Goal: Task Accomplishment & Management: Use online tool/utility

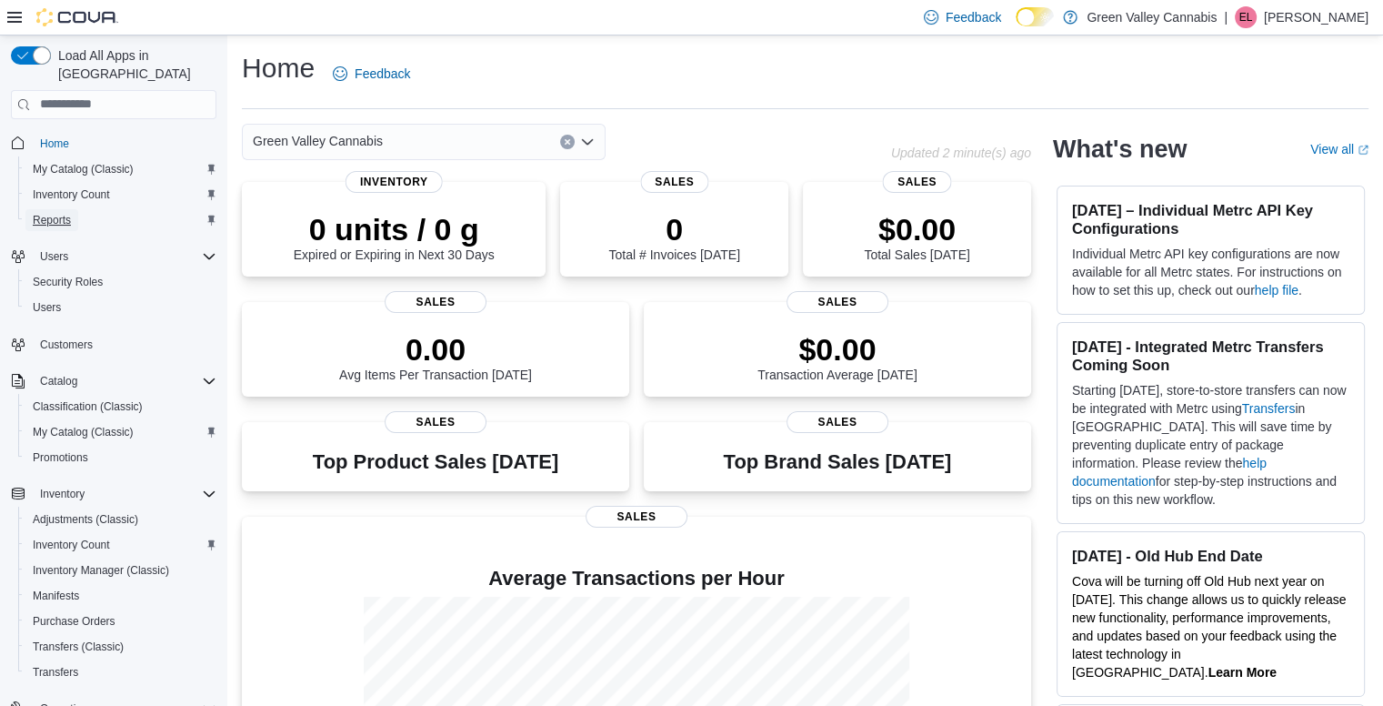
click at [54, 213] on span "Reports" at bounding box center [52, 220] width 38 height 15
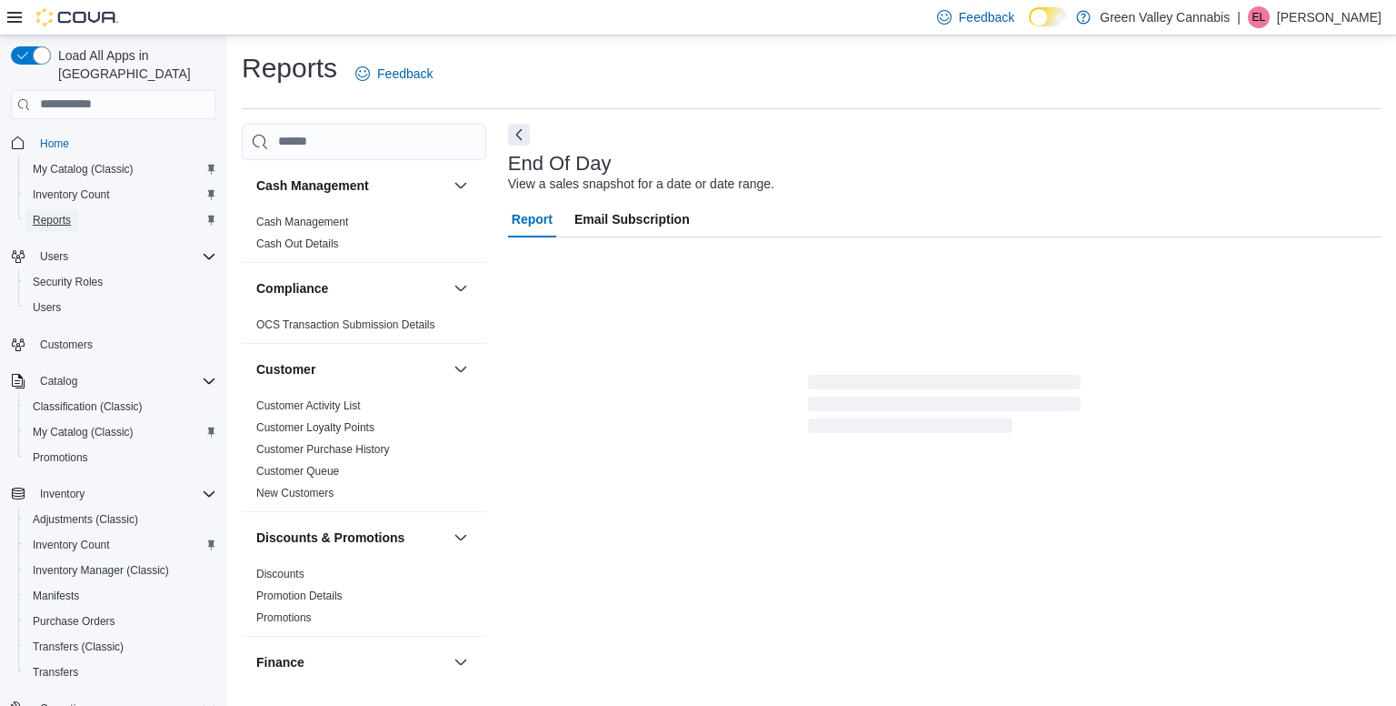
click at [54, 213] on span "Reports" at bounding box center [52, 220] width 38 height 15
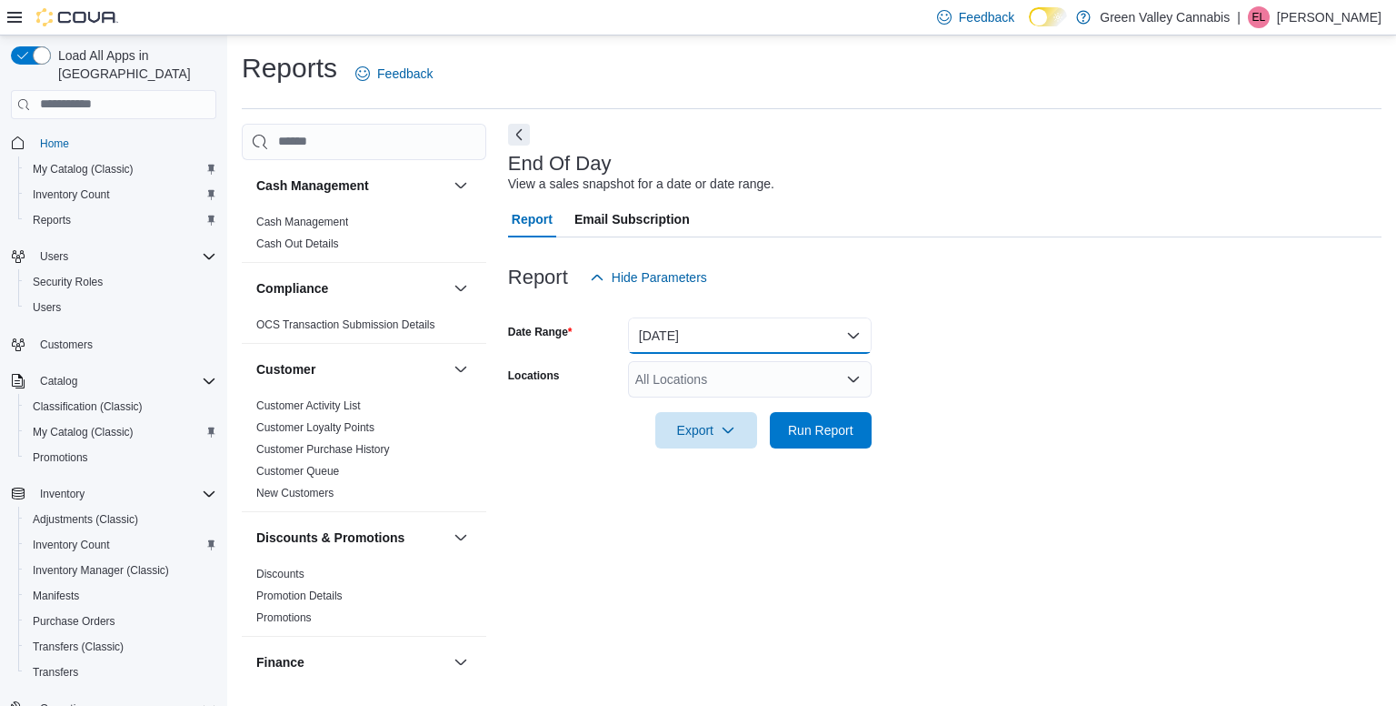
click at [841, 337] on button "[DATE]" at bounding box center [750, 335] width 244 height 36
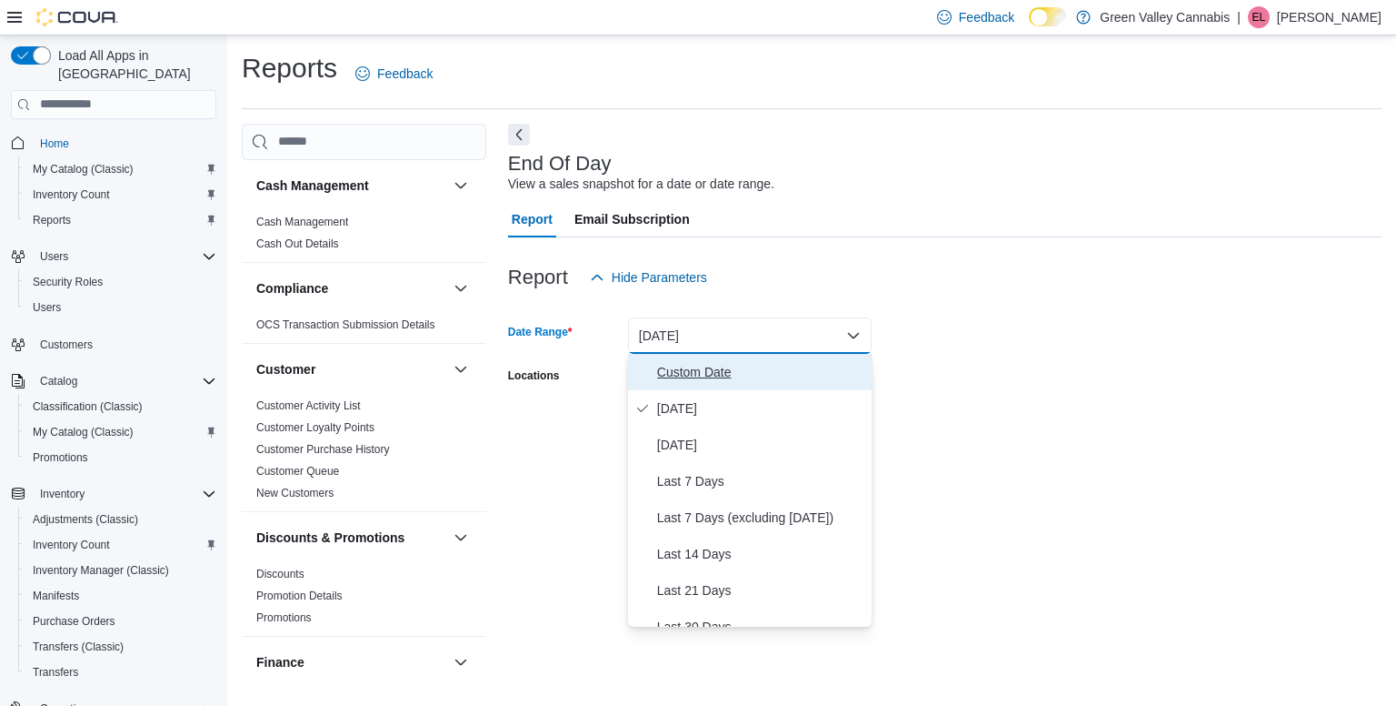
click at [709, 379] on span "Custom Date" at bounding box center [760, 372] width 207 height 22
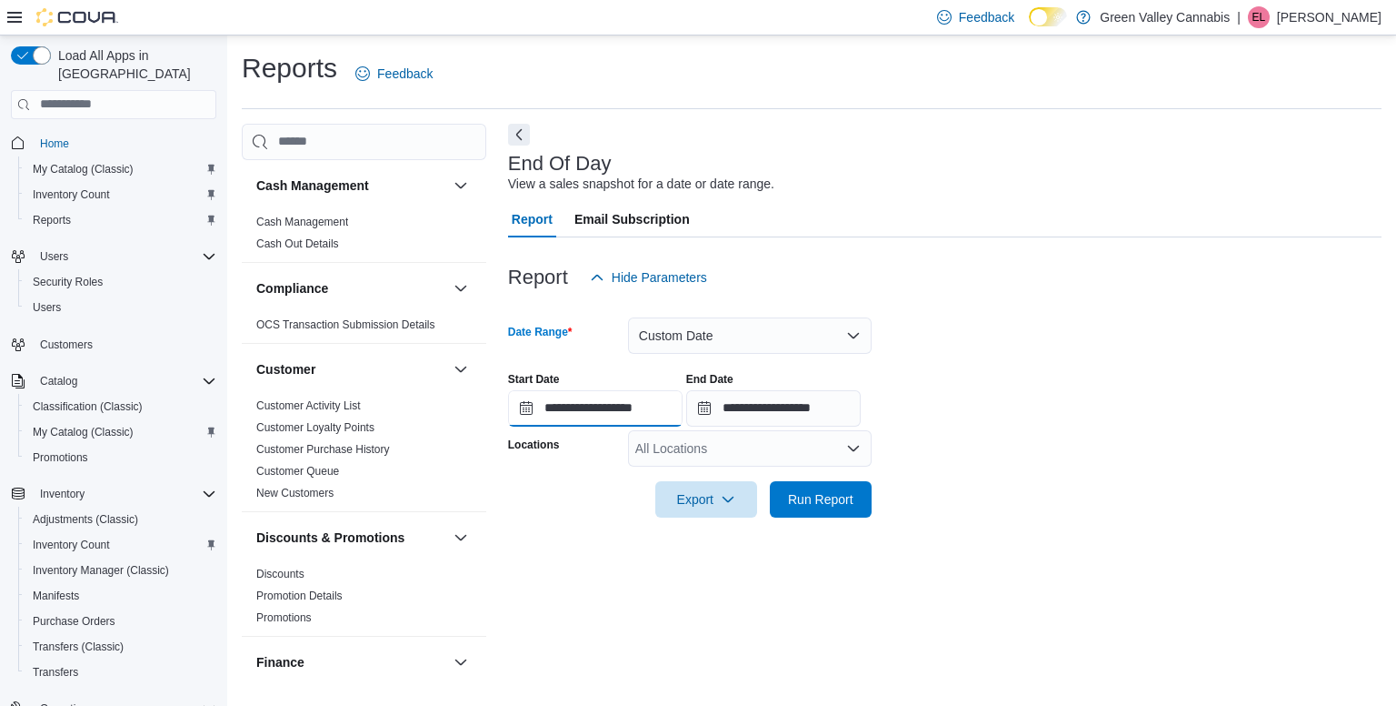
click at [527, 408] on input "**********" at bounding box center [595, 408] width 175 height 36
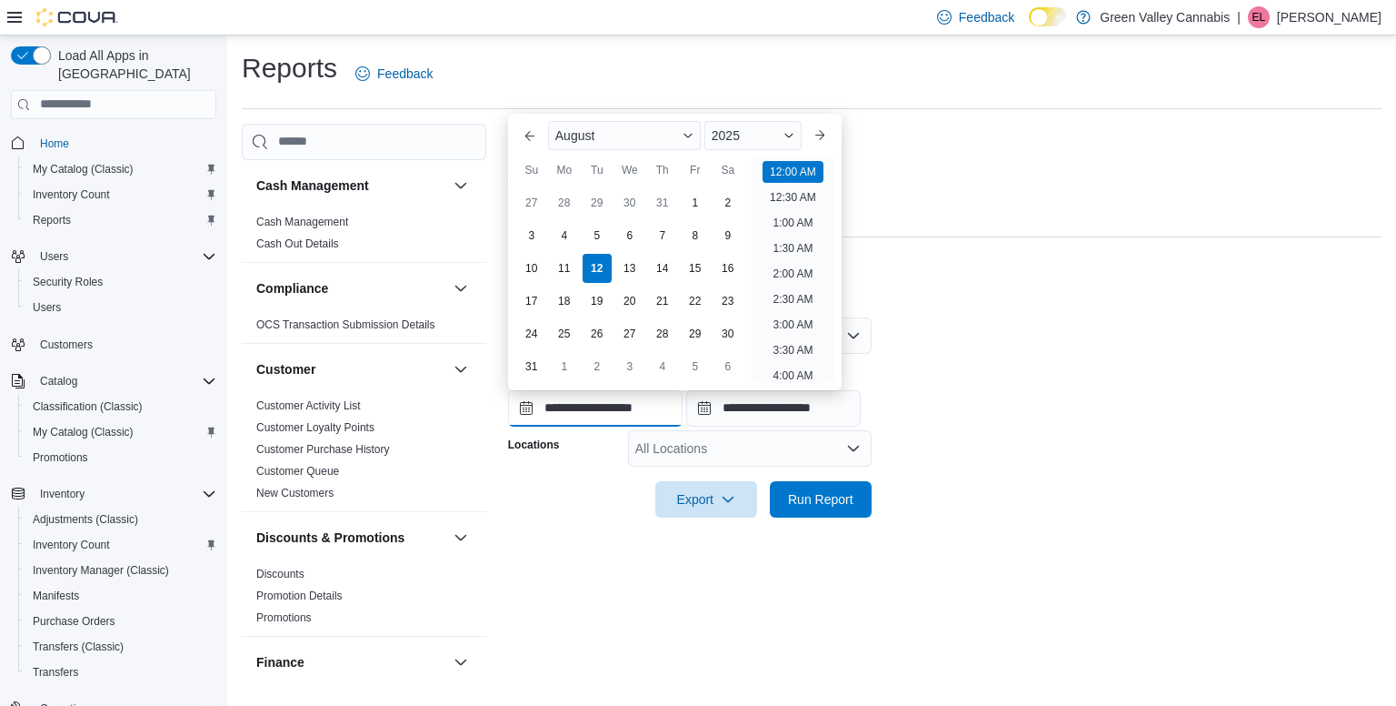
scroll to position [56, 0]
click at [608, 192] on div "29" at bounding box center [597, 202] width 32 height 32
type input "**********"
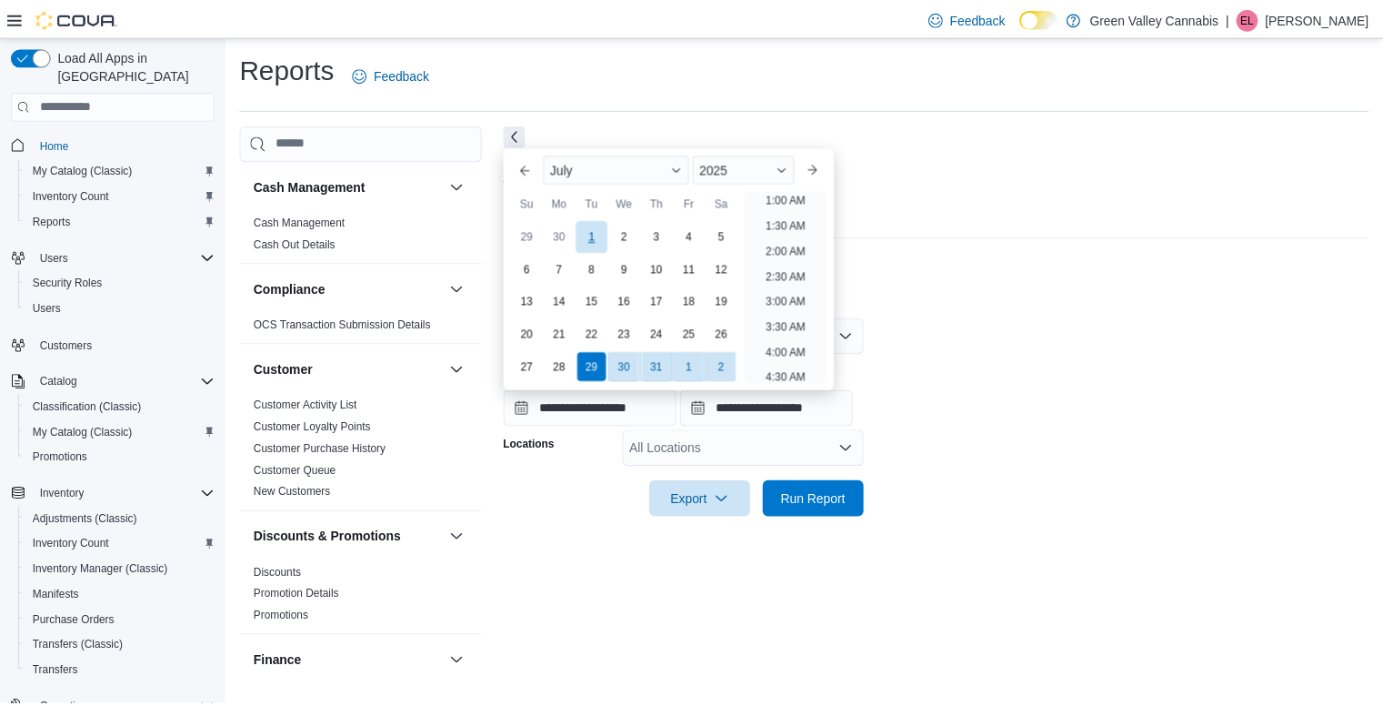
scroll to position [4, 0]
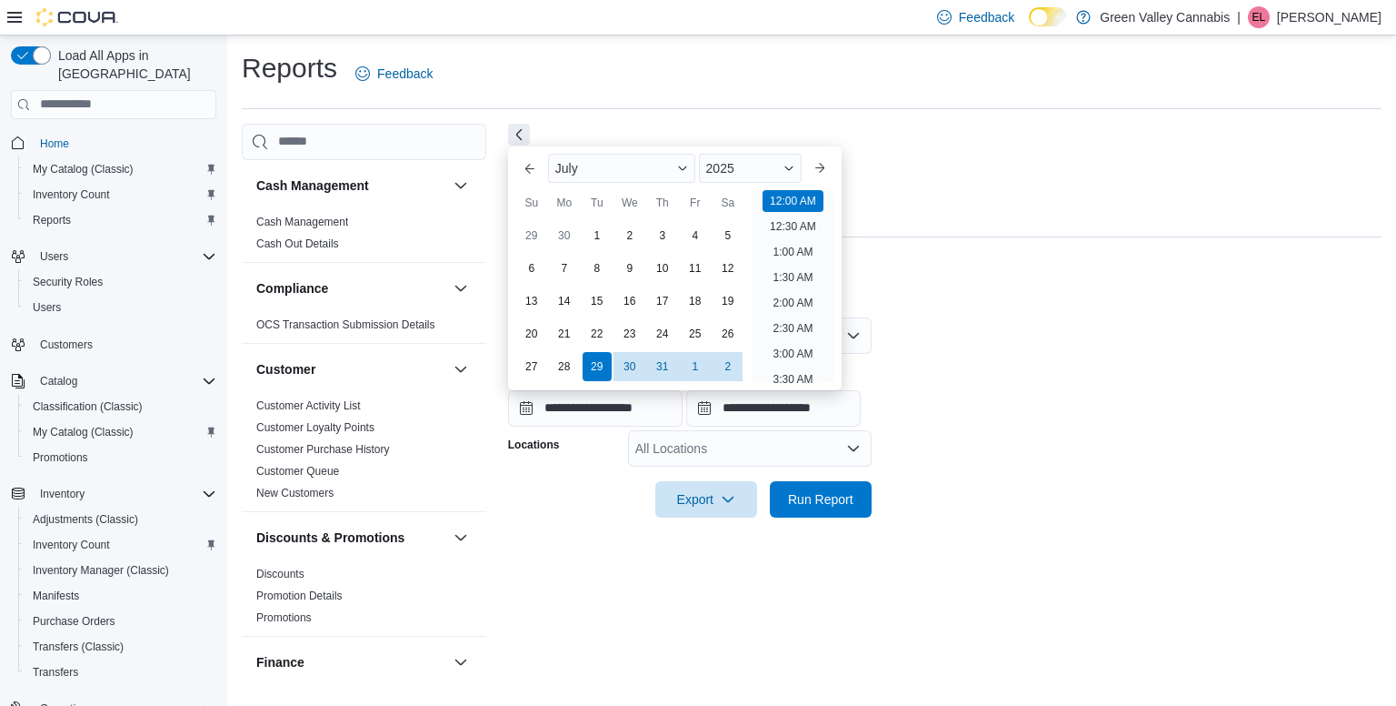
click at [1014, 305] on div at bounding box center [945, 306] width 874 height 22
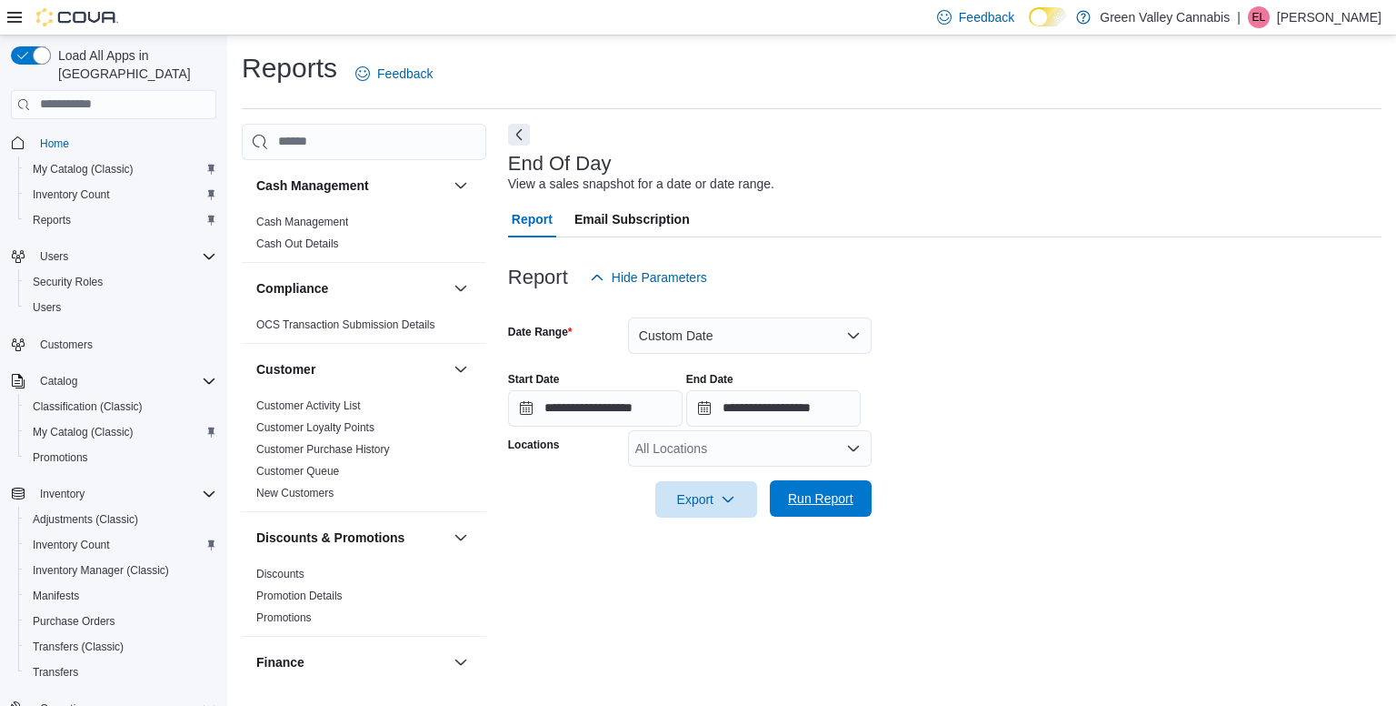
click at [805, 510] on span "Run Report" at bounding box center [821, 498] width 80 height 36
